Goal: Information Seeking & Learning: Learn about a topic

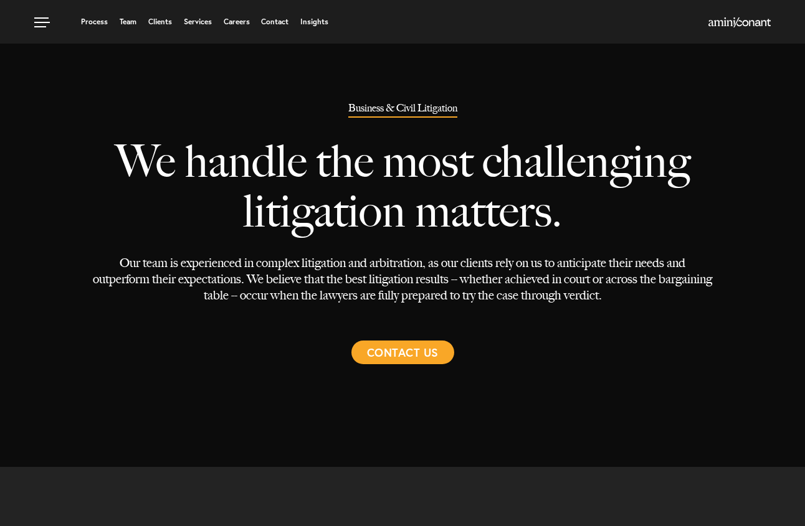
select select "Austin"
select select "Transactional and Corporate"
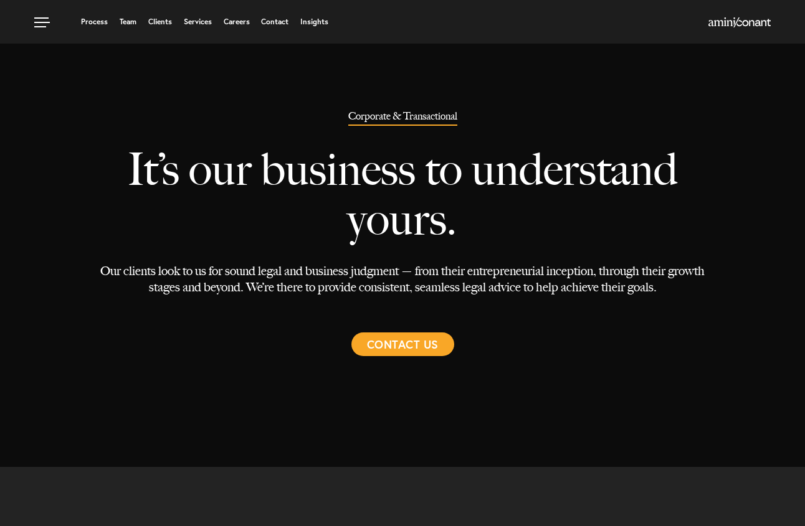
select select "Austin"
select select "Business and Civil Litigation"
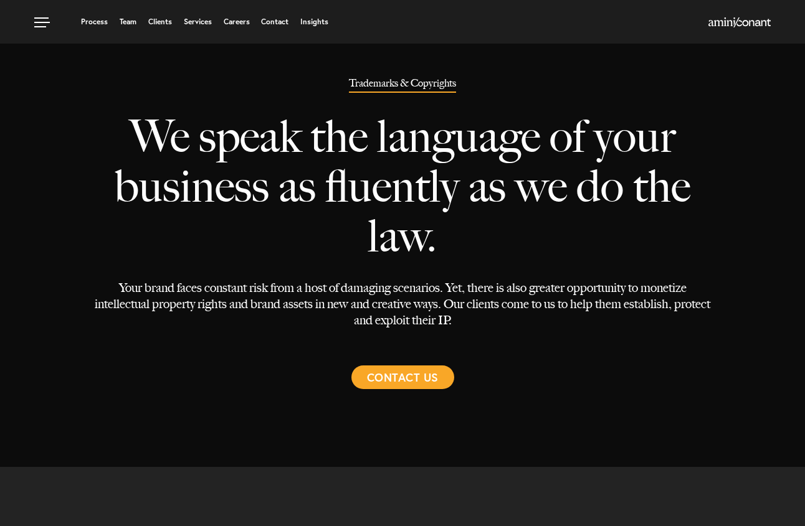
select select "Austin"
select select "Trademark"
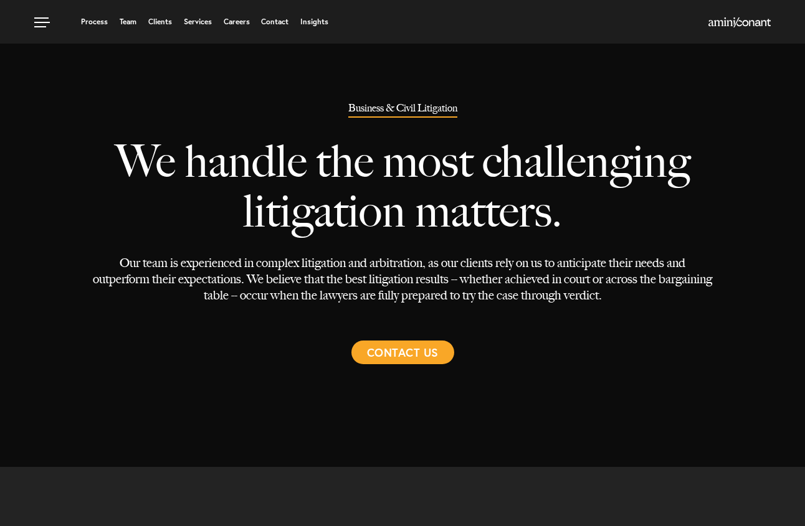
select select "Austin"
select select "Transactional and Corporate"
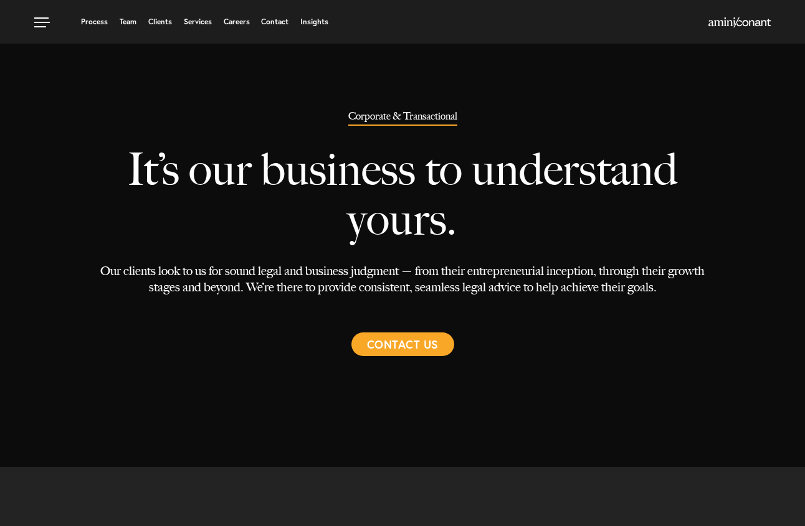
select select "Austin"
select select "Business and Civil Litigation"
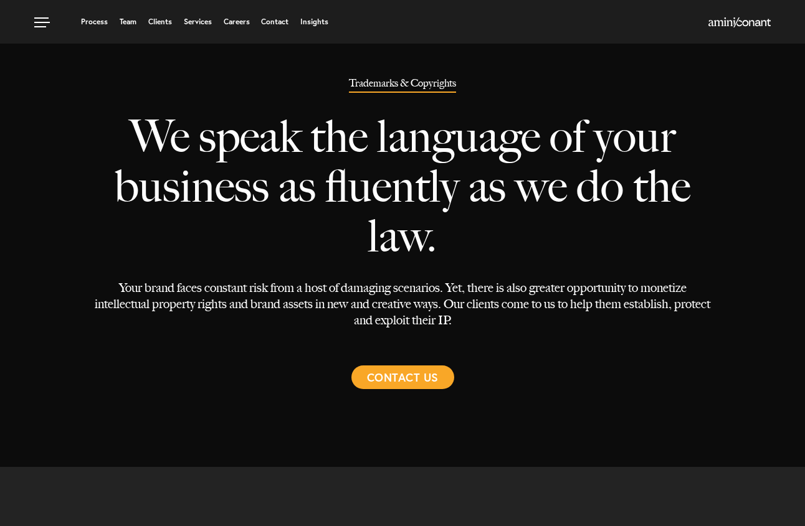
select select "Austin"
select select "Trademark"
